Goal: Information Seeking & Learning: Learn about a topic

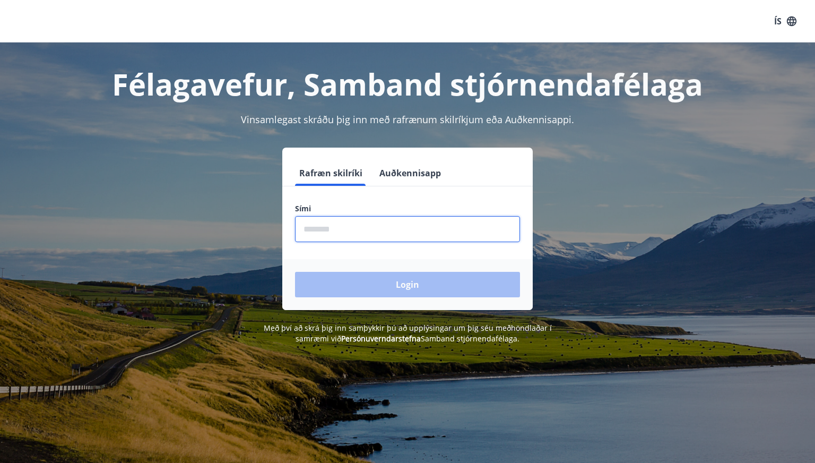
click at [331, 229] on input "phone" at bounding box center [407, 229] width 225 height 26
type input "********"
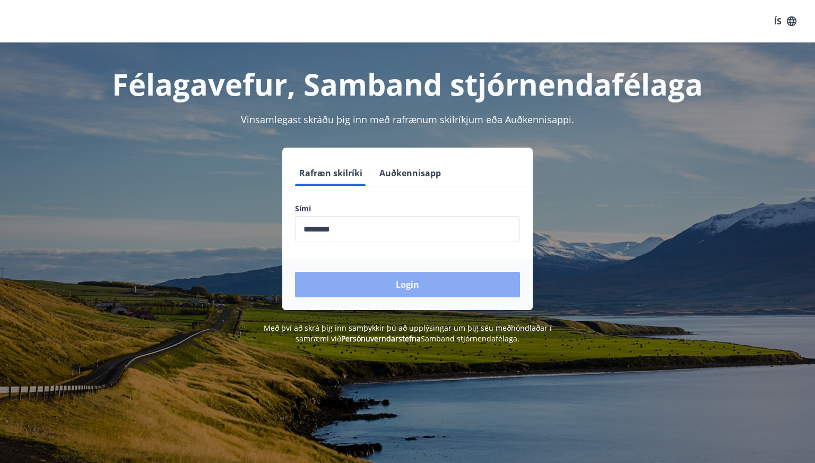
click at [372, 295] on button "Login" at bounding box center [407, 284] width 225 height 25
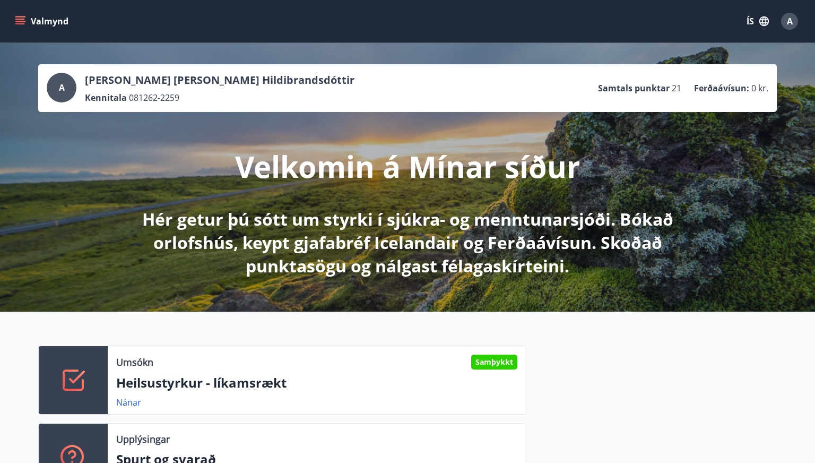
click at [19, 22] on icon "menu" at bounding box center [20, 21] width 11 height 11
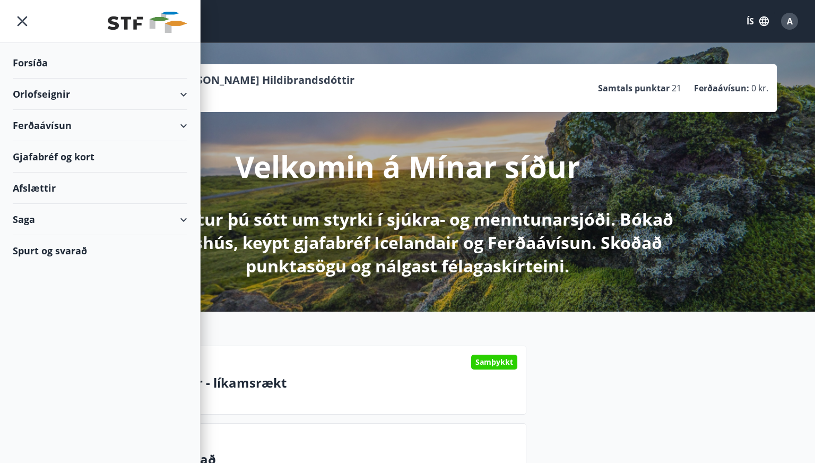
click at [381, 184] on p "Velkomin á Mínar síður" at bounding box center [407, 166] width 345 height 40
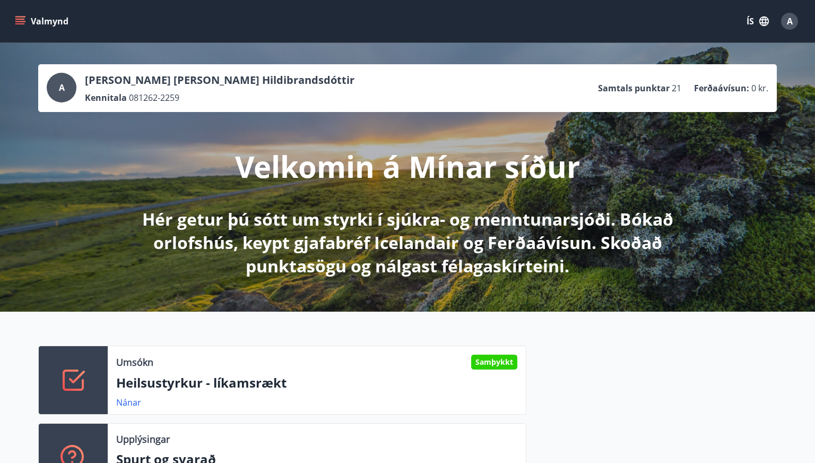
click at [21, 19] on icon "menu" at bounding box center [20, 19] width 10 height 1
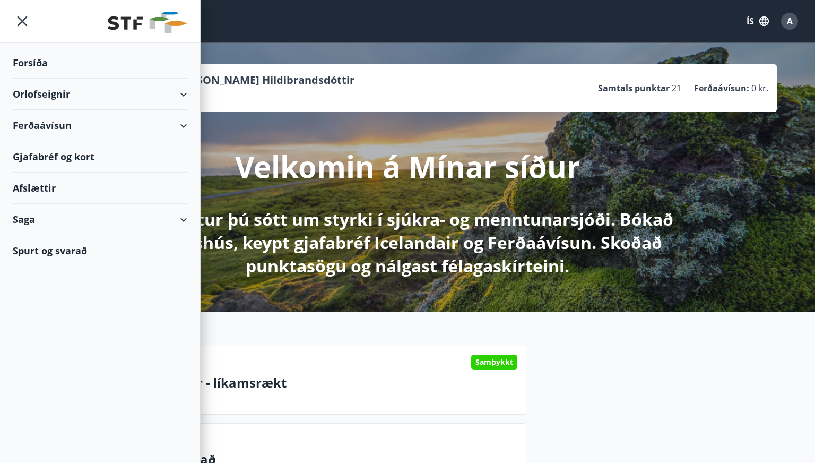
click at [24, 63] on div "Forsíða" at bounding box center [100, 62] width 175 height 31
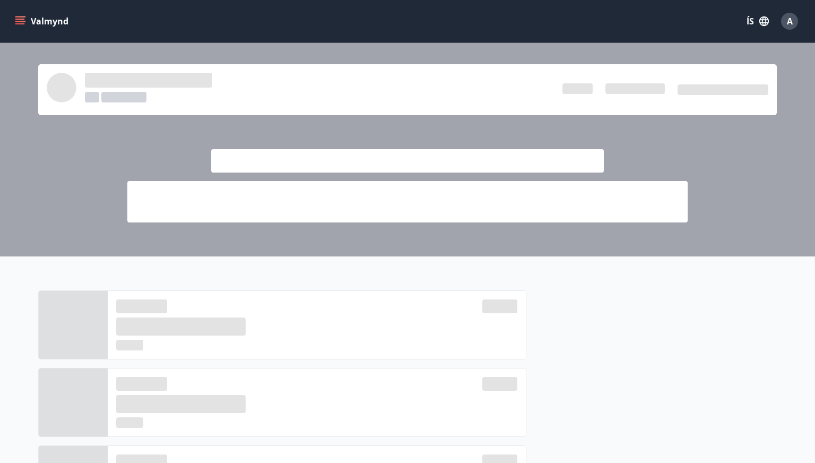
click at [18, 21] on icon "menu" at bounding box center [20, 21] width 11 height 11
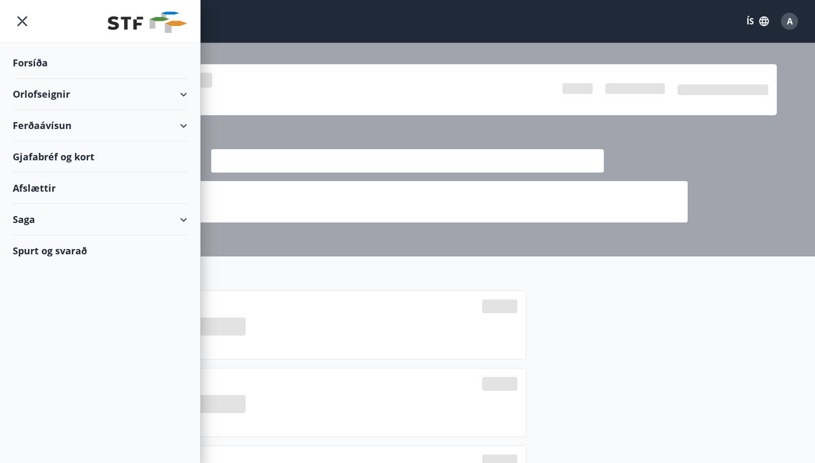
click at [19, 21] on icon "menu" at bounding box center [22, 21] width 19 height 19
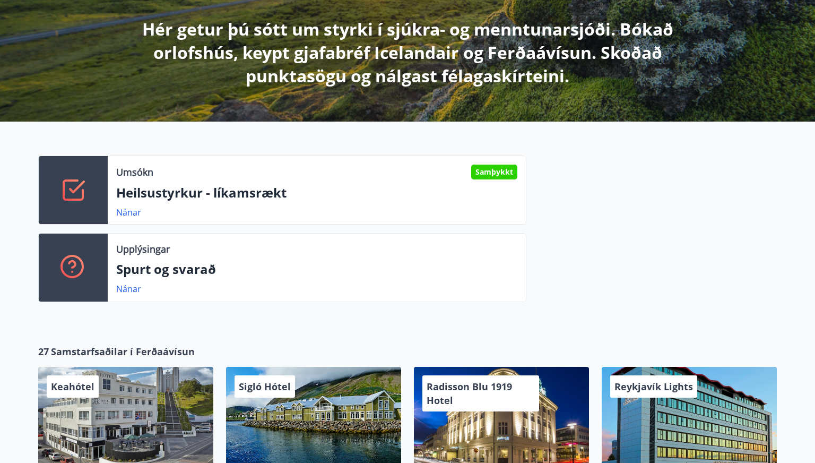
scroll to position [243, 0]
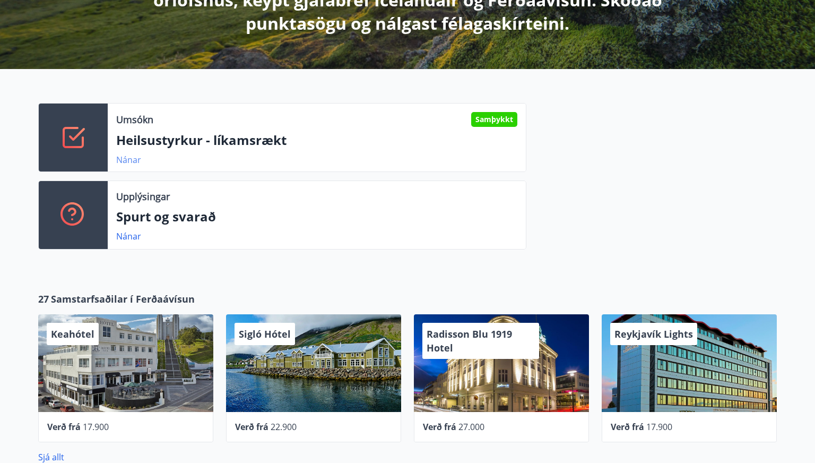
click at [124, 159] on link "Nánar" at bounding box center [128, 160] width 25 height 12
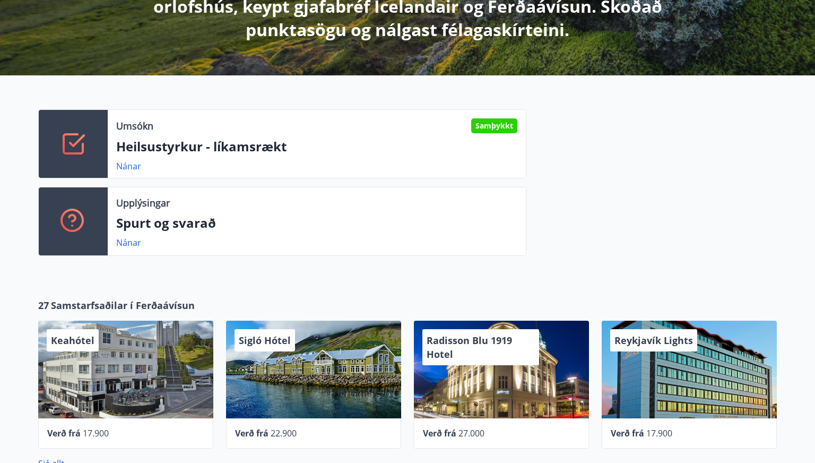
scroll to position [238, 0]
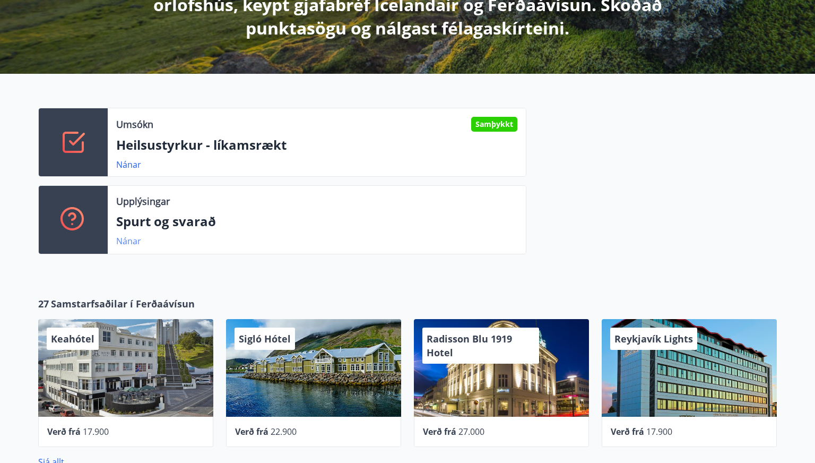
click at [129, 240] on link "Nánar" at bounding box center [128, 241] width 25 height 12
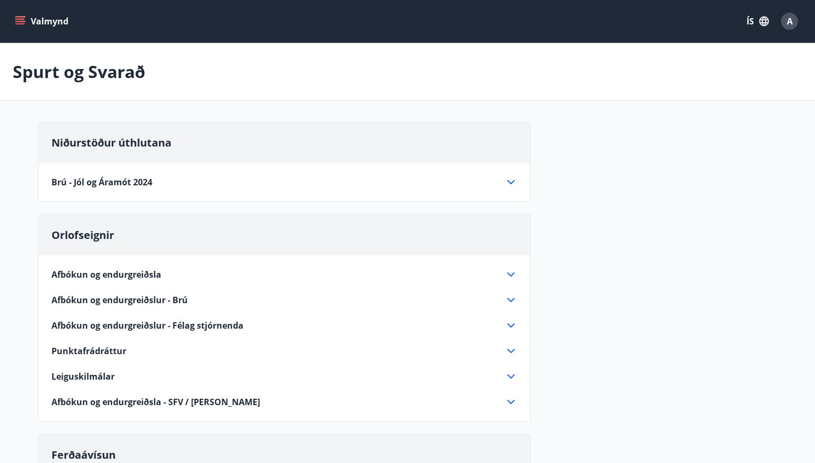
click at [19, 21] on icon "menu" at bounding box center [20, 21] width 11 height 11
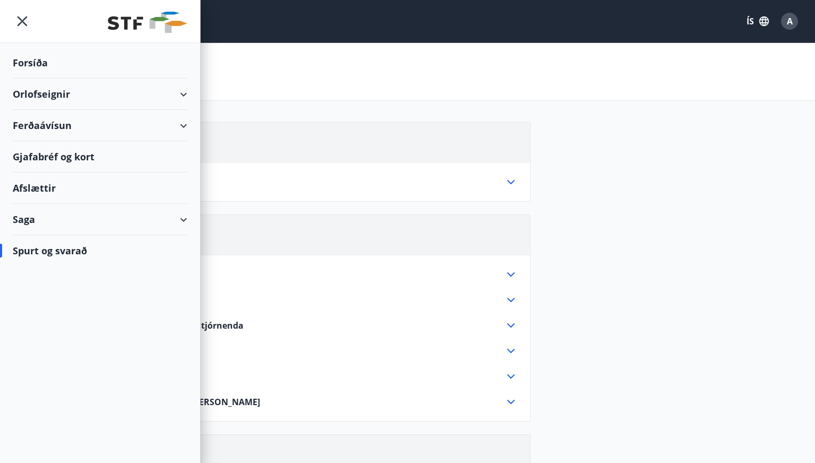
click at [24, 214] on div "Saga" at bounding box center [100, 219] width 175 height 31
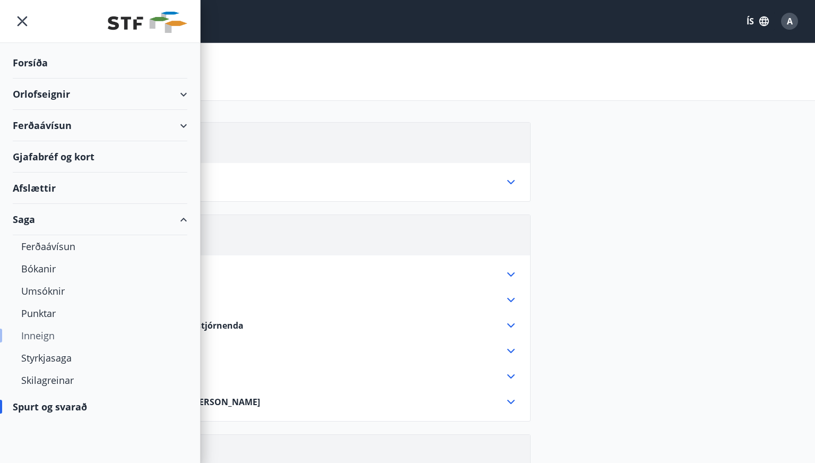
click at [37, 337] on div "Inneign" at bounding box center [100, 335] width 158 height 22
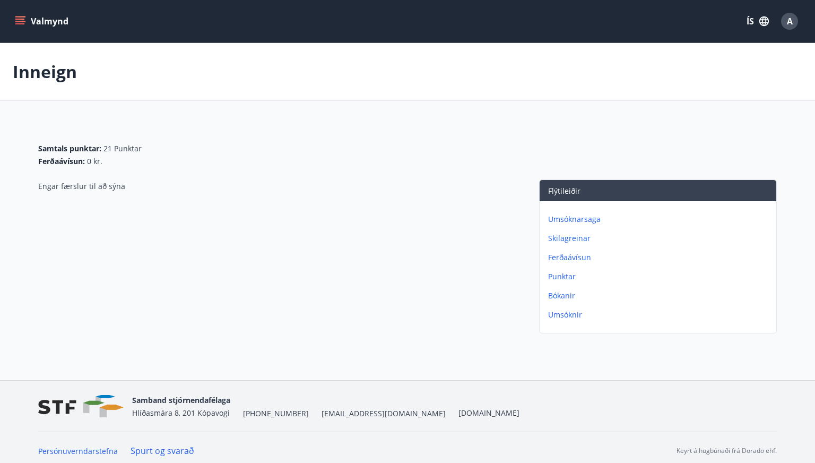
click at [560, 219] on p "Umsóknarsaga" at bounding box center [660, 219] width 224 height 11
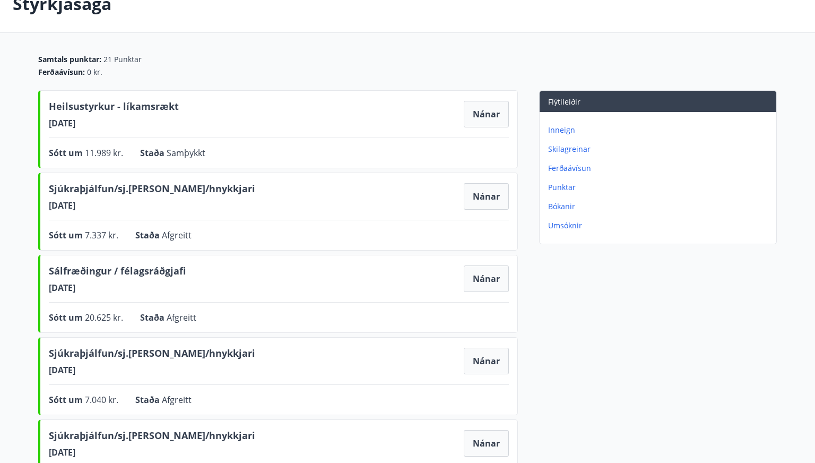
scroll to position [72, 0]
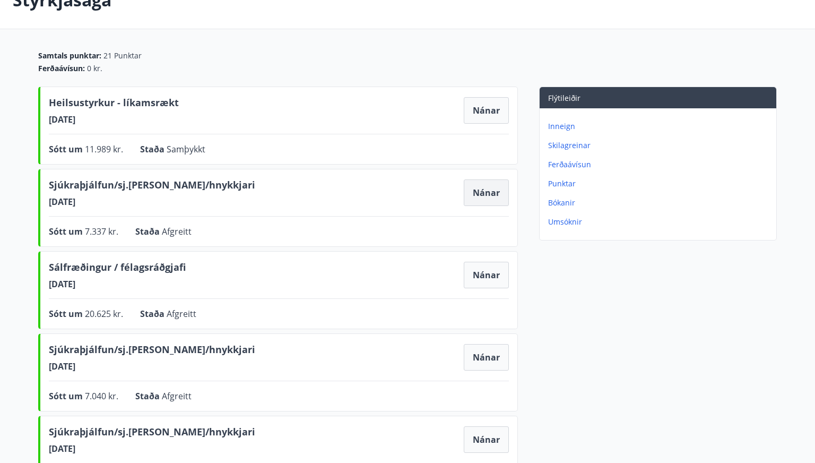
click at [475, 192] on button "Nánar" at bounding box center [486, 192] width 45 height 27
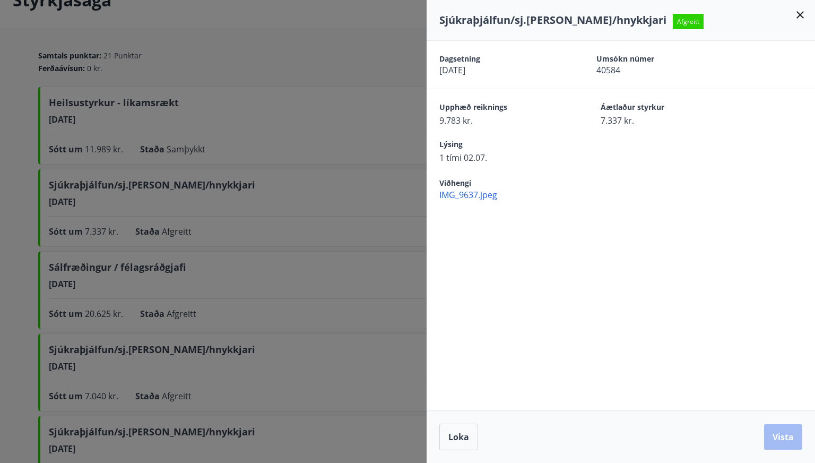
click at [292, 232] on div at bounding box center [407, 231] width 815 height 463
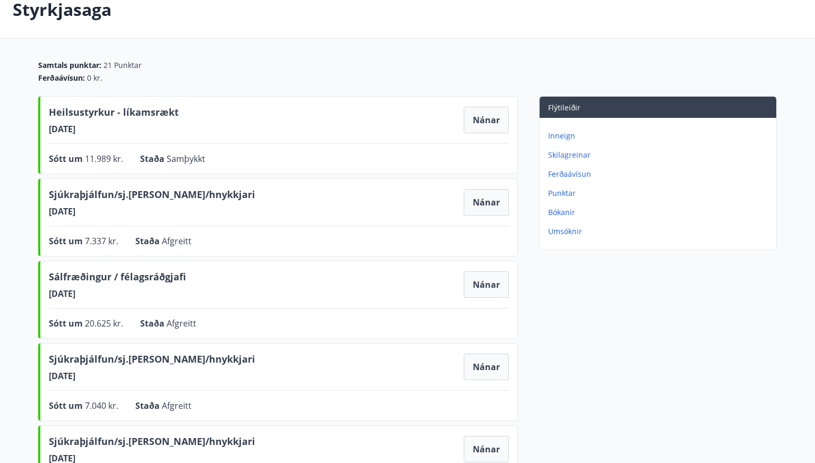
scroll to position [0, 0]
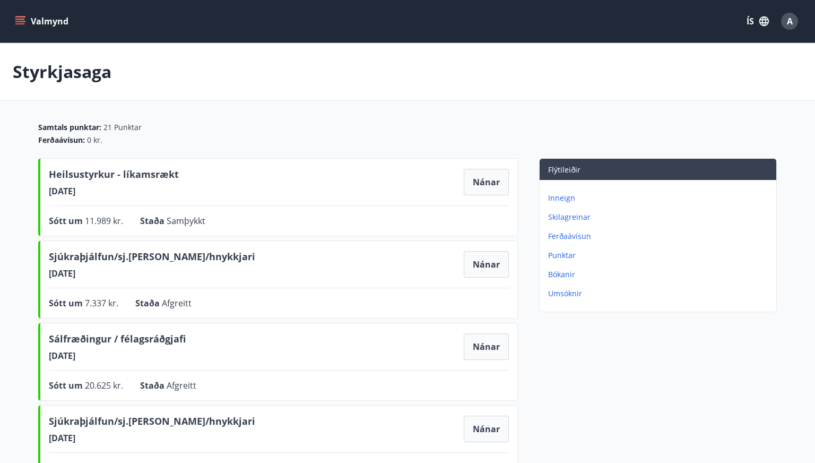
click at [18, 16] on icon "menu" at bounding box center [20, 21] width 11 height 11
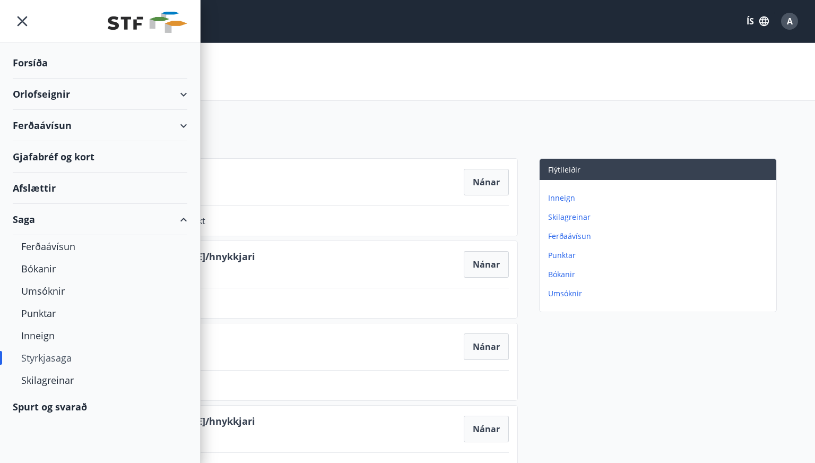
click at [24, 65] on div "Forsíða" at bounding box center [100, 62] width 175 height 31
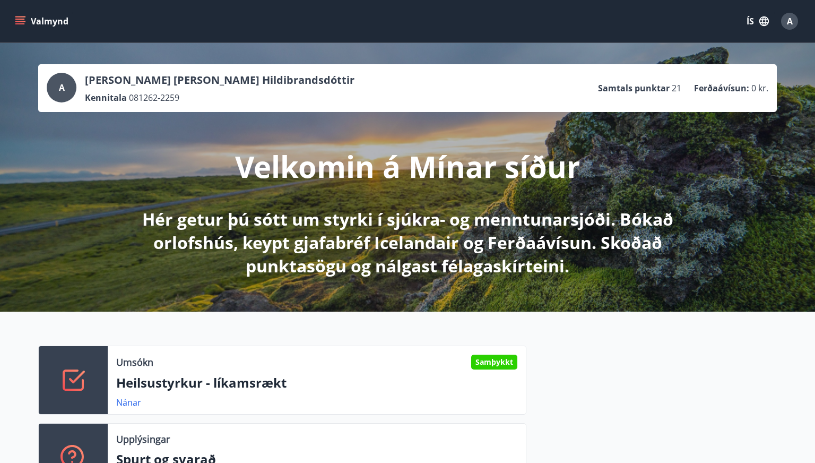
click at [486, 359] on div "Samþykkt" at bounding box center [494, 361] width 46 height 15
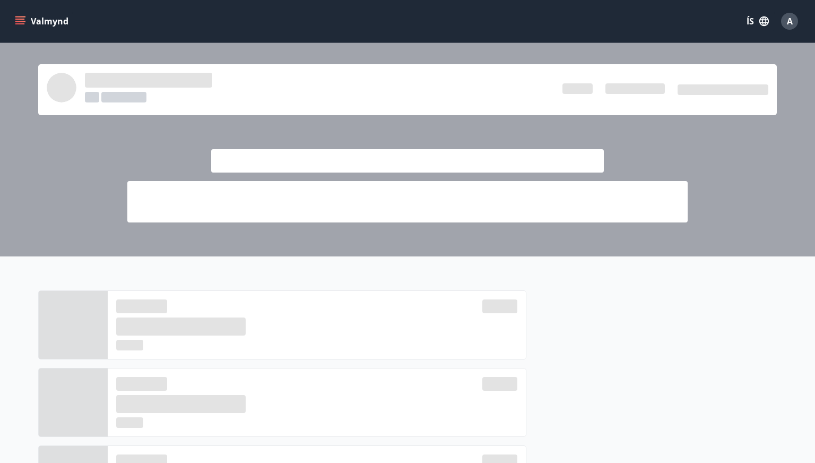
click at [20, 22] on icon "menu" at bounding box center [21, 21] width 12 height 1
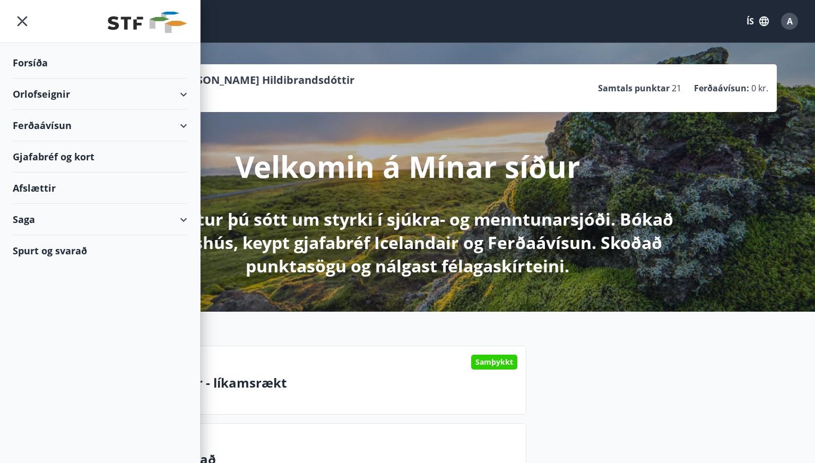
click at [135, 24] on img at bounding box center [148, 22] width 80 height 21
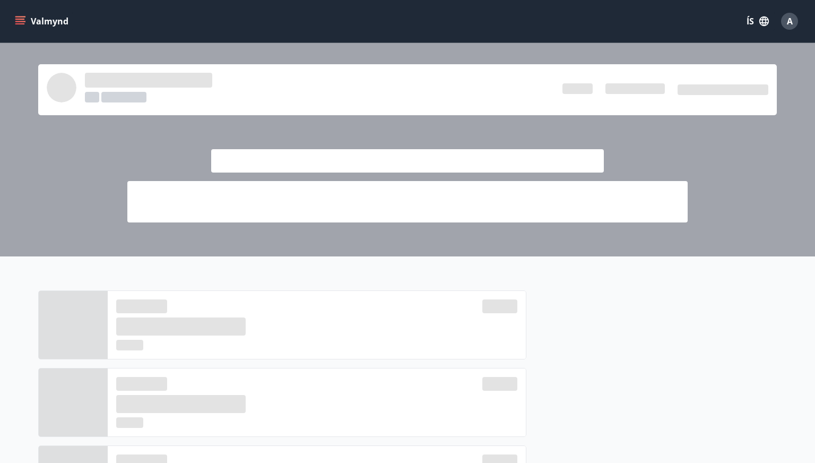
click at [791, 23] on span "A" at bounding box center [790, 21] width 6 height 12
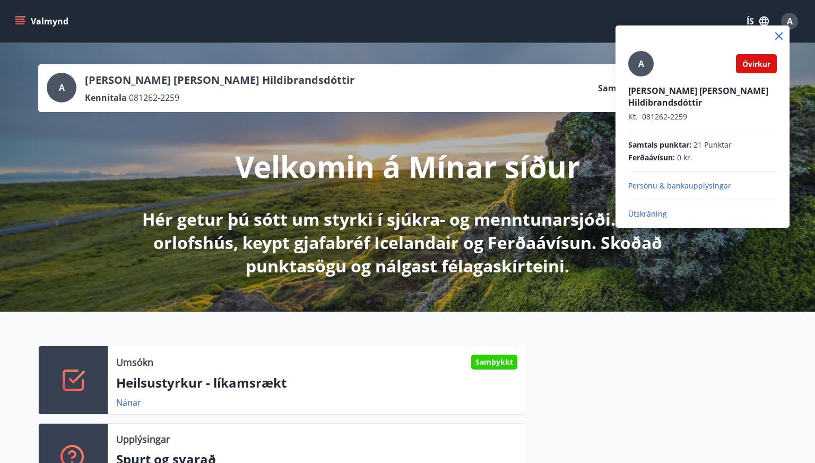
click at [791, 22] on div at bounding box center [407, 231] width 815 height 463
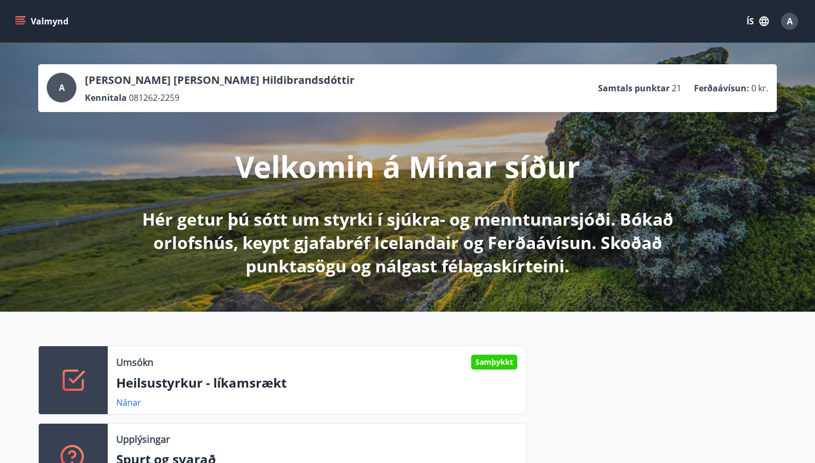
click at [766, 20] on icon "button" at bounding box center [764, 21] width 10 height 10
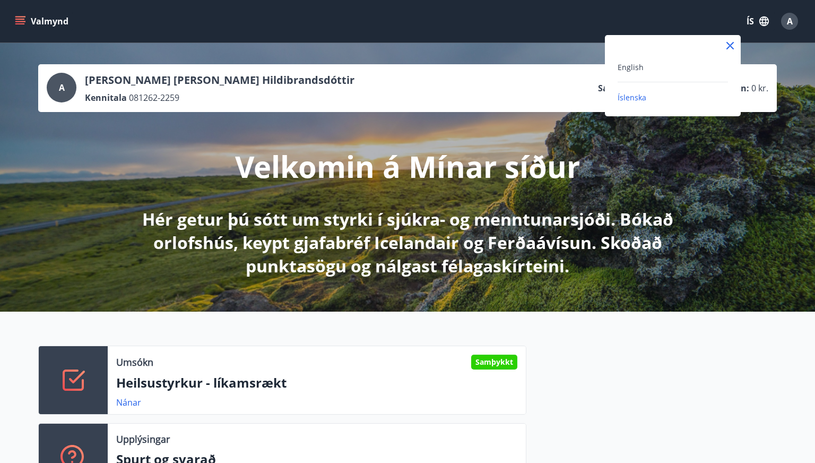
click at [766, 20] on div at bounding box center [407, 231] width 815 height 463
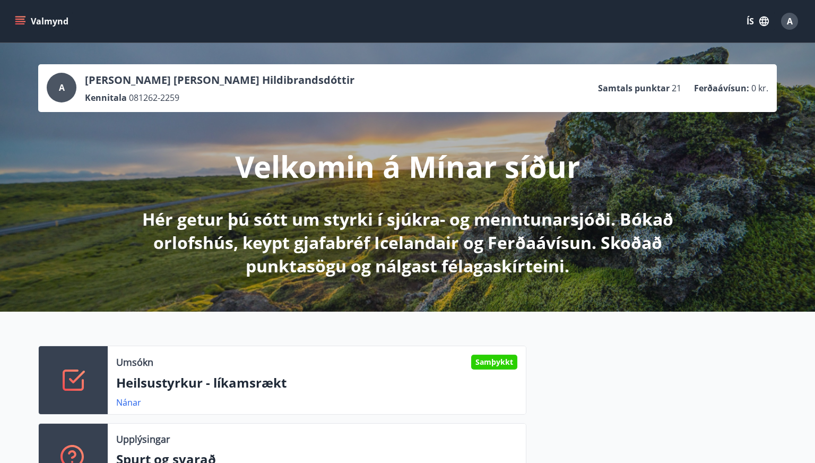
click at [53, 23] on button "Valmynd" at bounding box center [43, 21] width 60 height 19
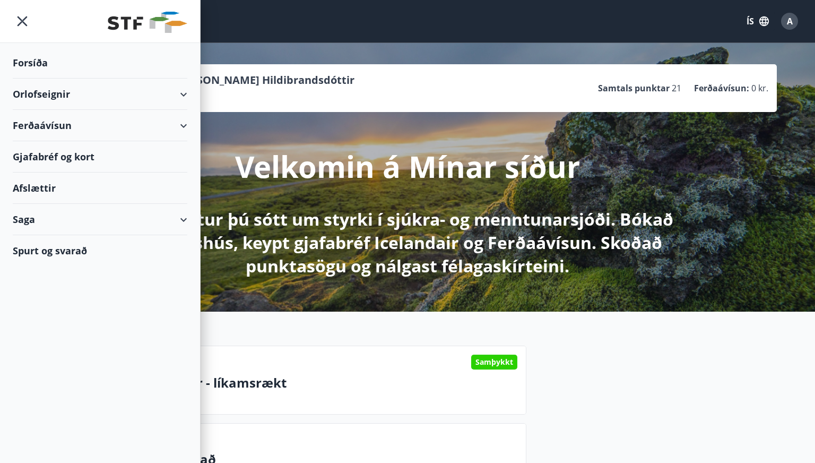
click at [34, 191] on div "Afslættir" at bounding box center [100, 187] width 175 height 31
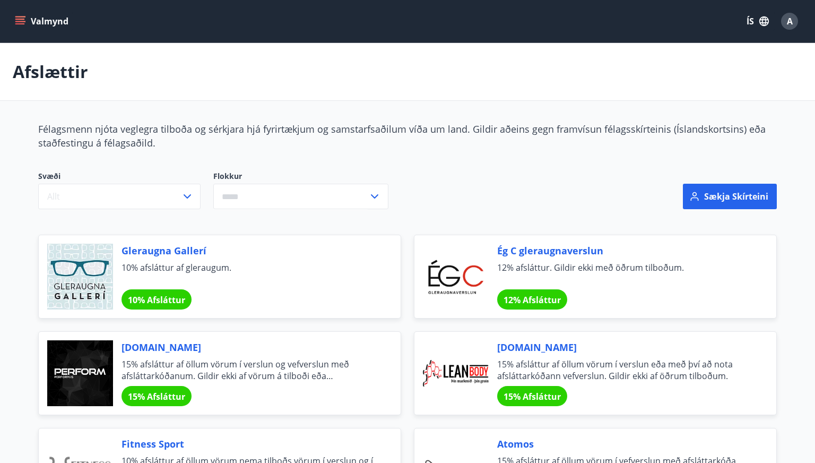
click at [17, 20] on icon "menu" at bounding box center [20, 21] width 11 height 11
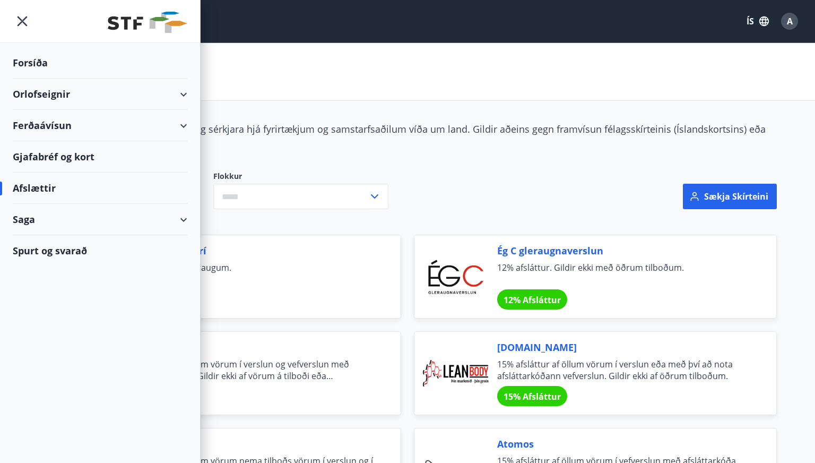
click at [36, 252] on div "Spurt og svarað" at bounding box center [100, 250] width 175 height 31
